Goal: Find specific page/section: Find specific page/section

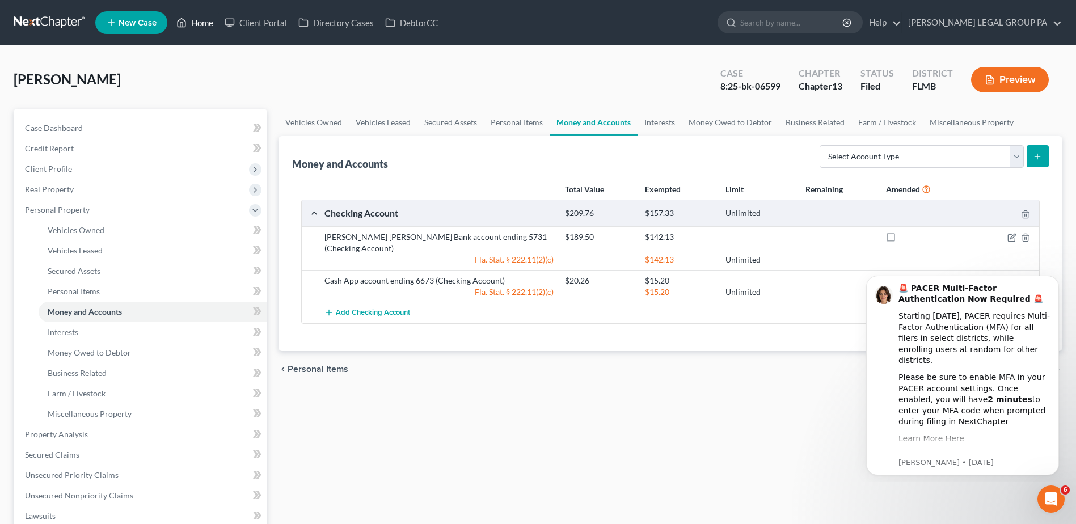
click at [202, 19] on link "Home" at bounding box center [195, 22] width 48 height 20
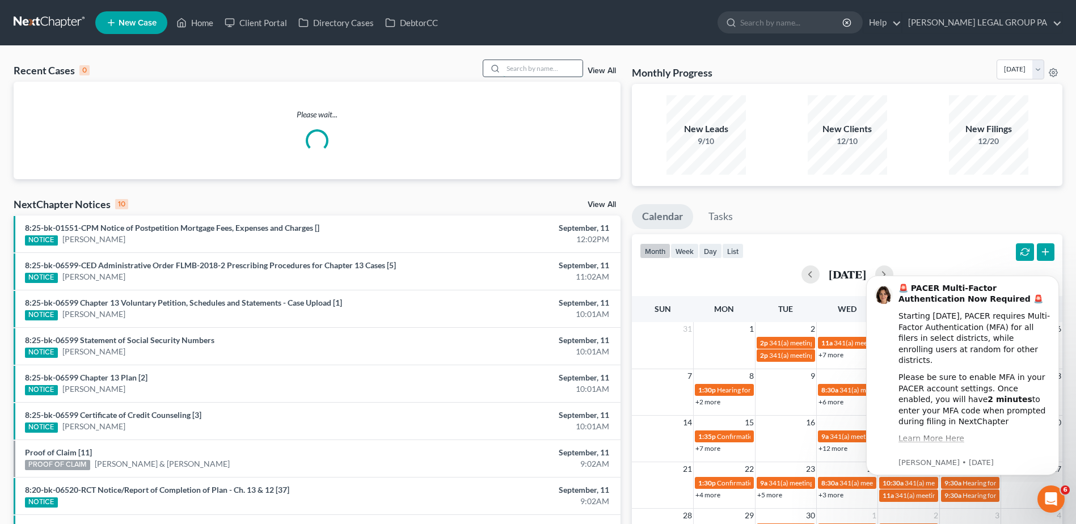
click at [530, 61] on input "search" at bounding box center [542, 68] width 79 height 16
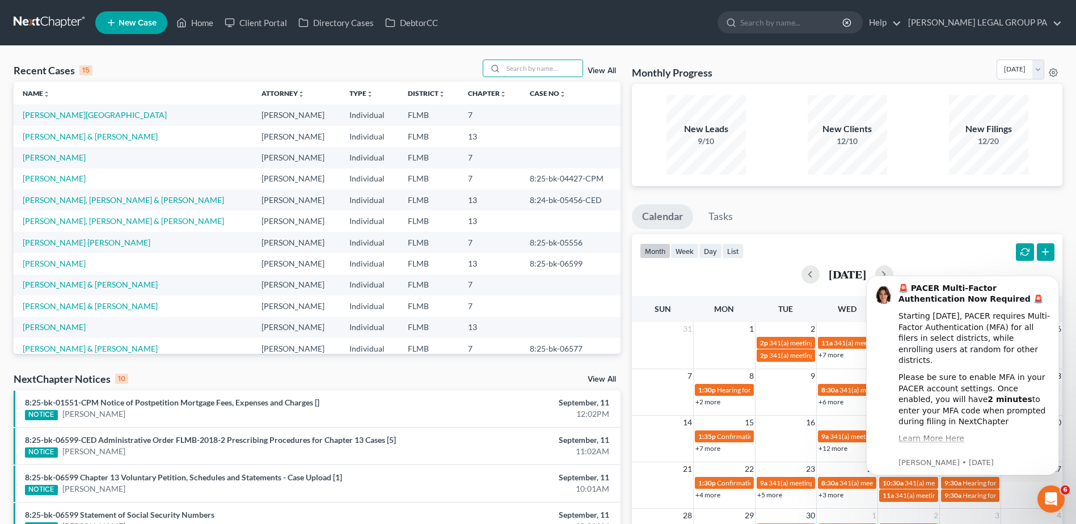
paste input "[PERSON_NAME]"
type input "[PERSON_NAME]"
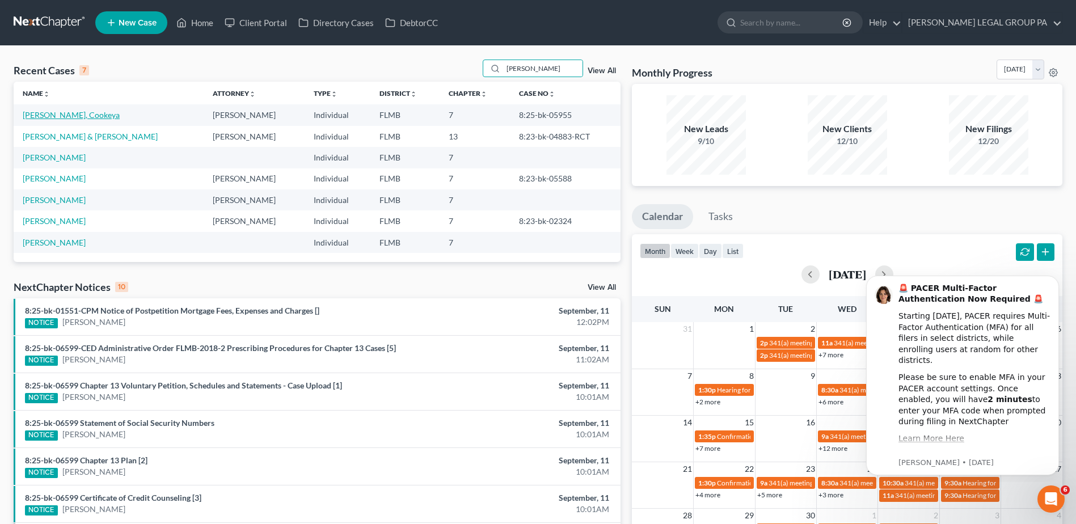
click at [73, 113] on link "[PERSON_NAME], Cookeya" at bounding box center [71, 115] width 97 height 10
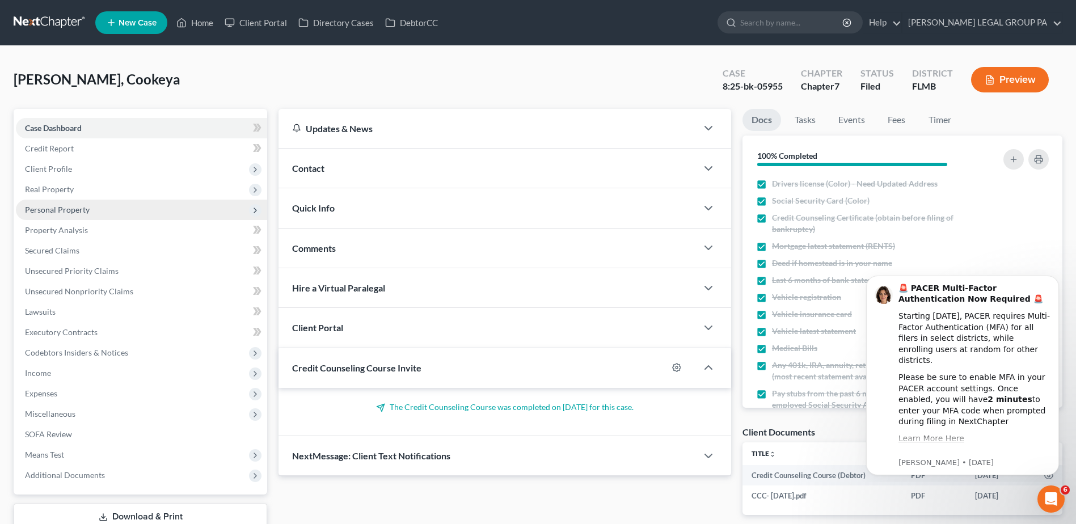
click at [48, 209] on span "Personal Property" at bounding box center [57, 210] width 65 height 10
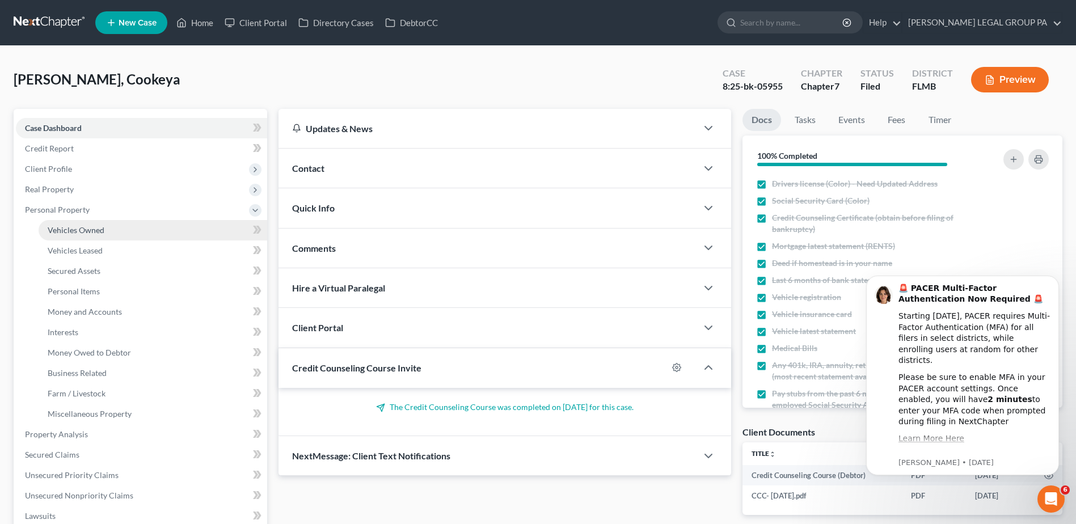
click at [62, 225] on span "Vehicles Owned" at bounding box center [76, 230] width 57 height 10
